Goal: Task Accomplishment & Management: Manage account settings

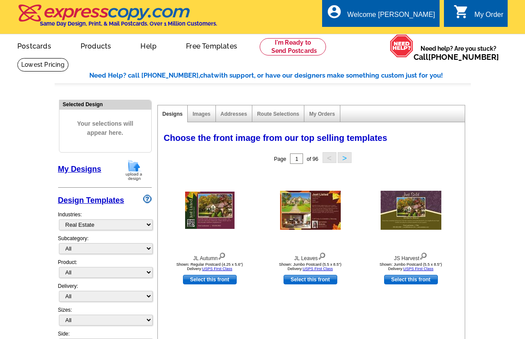
select select "785"
click at [84, 167] on link "My Designs" at bounding box center [79, 169] width 43 height 9
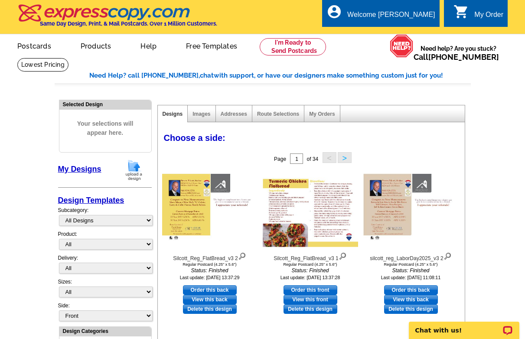
click at [346, 158] on button ">" at bounding box center [345, 157] width 14 height 11
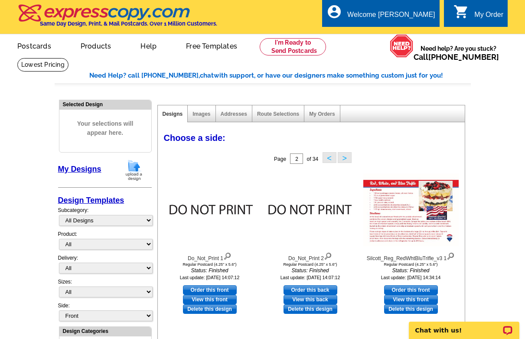
click at [346, 158] on button ">" at bounding box center [345, 157] width 14 height 11
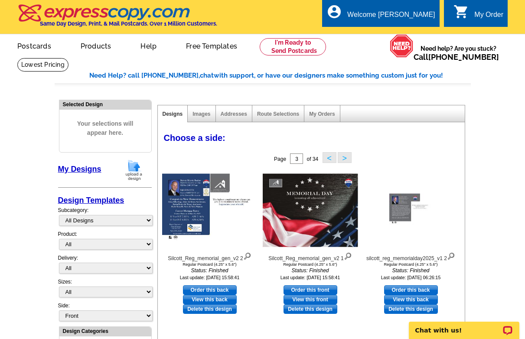
click at [346, 158] on button ">" at bounding box center [345, 157] width 14 height 11
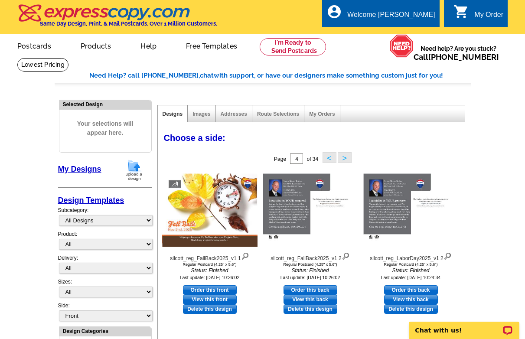
click at [346, 158] on button ">" at bounding box center [345, 157] width 14 height 11
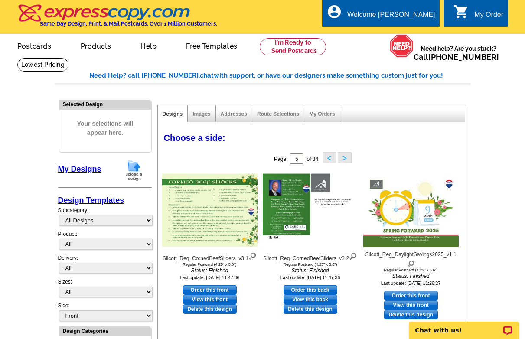
click at [346, 158] on button ">" at bounding box center [345, 157] width 14 height 11
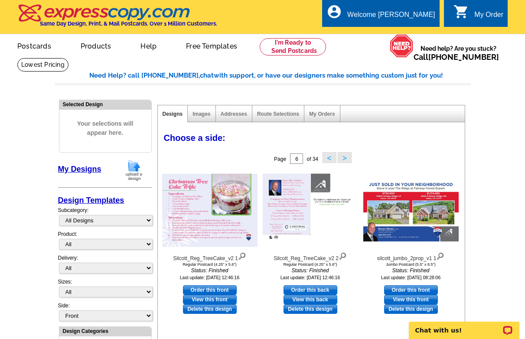
click at [346, 158] on button ">" at bounding box center [345, 157] width 14 height 11
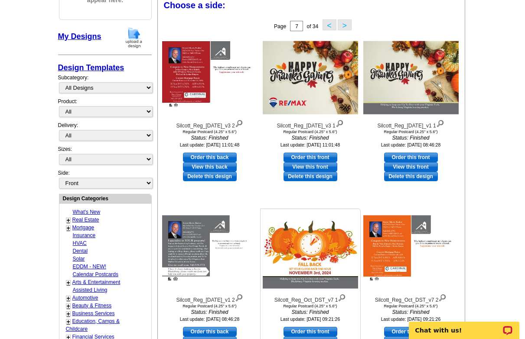
scroll to position [177, 0]
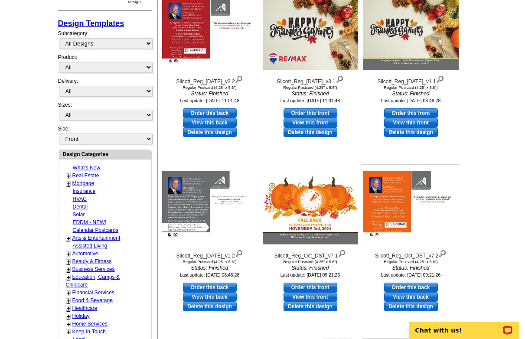
click at [383, 214] on img at bounding box center [410, 207] width 95 height 73
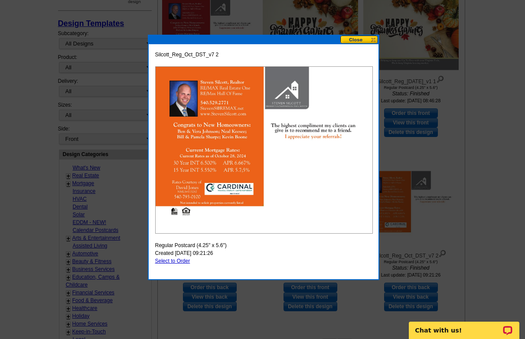
click at [371, 40] on button at bounding box center [359, 40] width 38 height 8
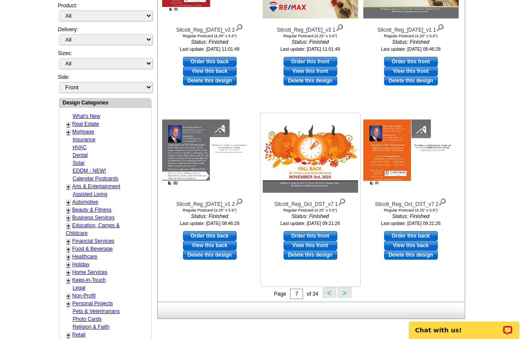
scroll to position [265, 0]
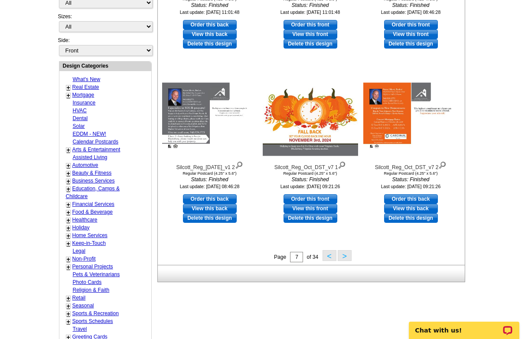
click at [342, 256] on button ">" at bounding box center [345, 255] width 14 height 11
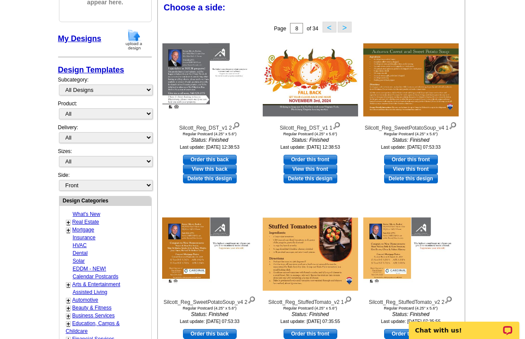
scroll to position [128, 0]
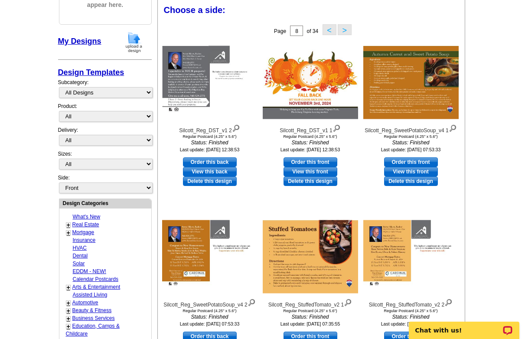
click at [213, 29] on div "Page 8 of 34 < >" at bounding box center [312, 30] width 307 height 17
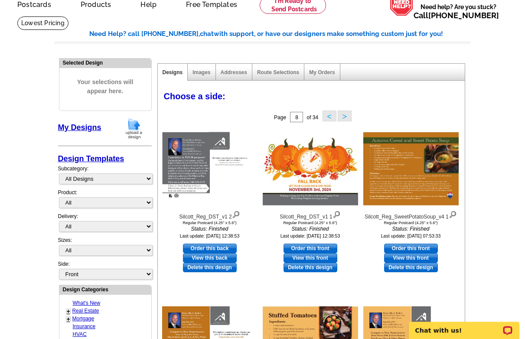
scroll to position [39, 0]
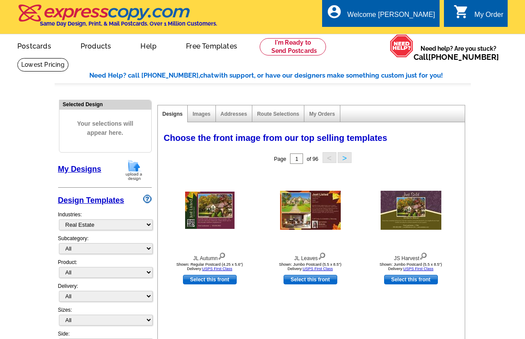
select select "785"
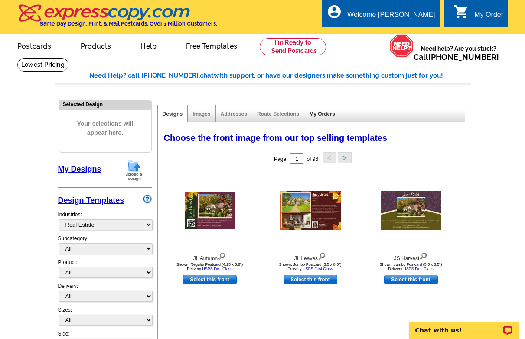
click at [319, 113] on link "My Orders" at bounding box center [322, 114] width 26 height 6
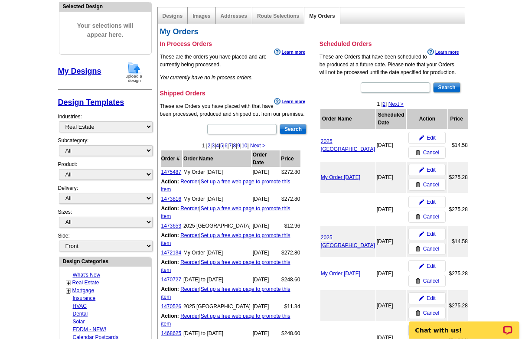
scroll to position [133, 0]
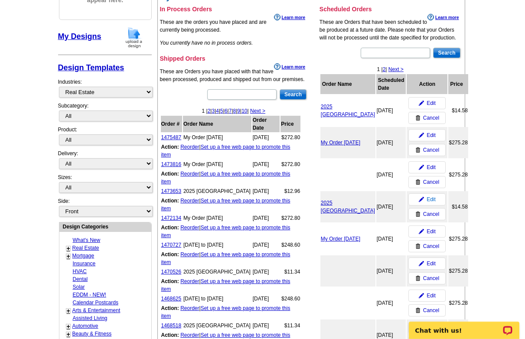
click at [426, 198] on span "Edit" at bounding box center [430, 199] width 9 height 8
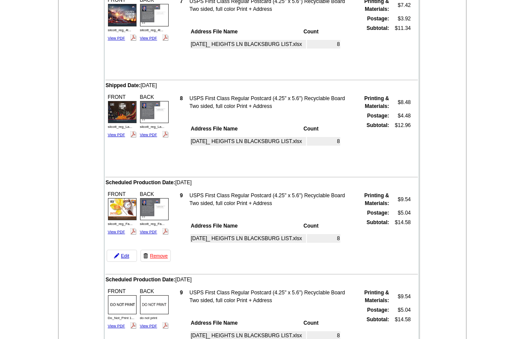
scroll to position [309, 0]
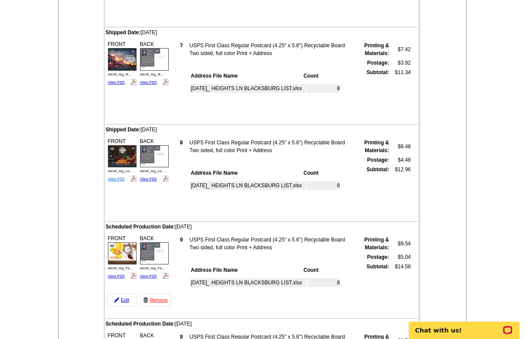
click at [119, 180] on link "View PDF" at bounding box center [116, 179] width 17 height 4
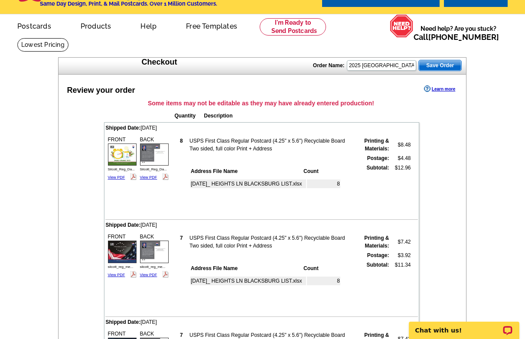
scroll to position [0, 0]
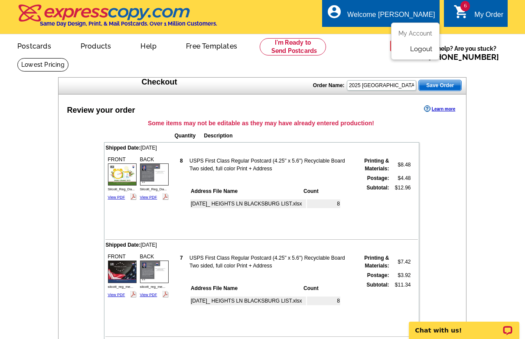
click at [421, 49] on link "Logout" at bounding box center [421, 49] width 22 height 8
